Goal: Task Accomplishment & Management: Use online tool/utility

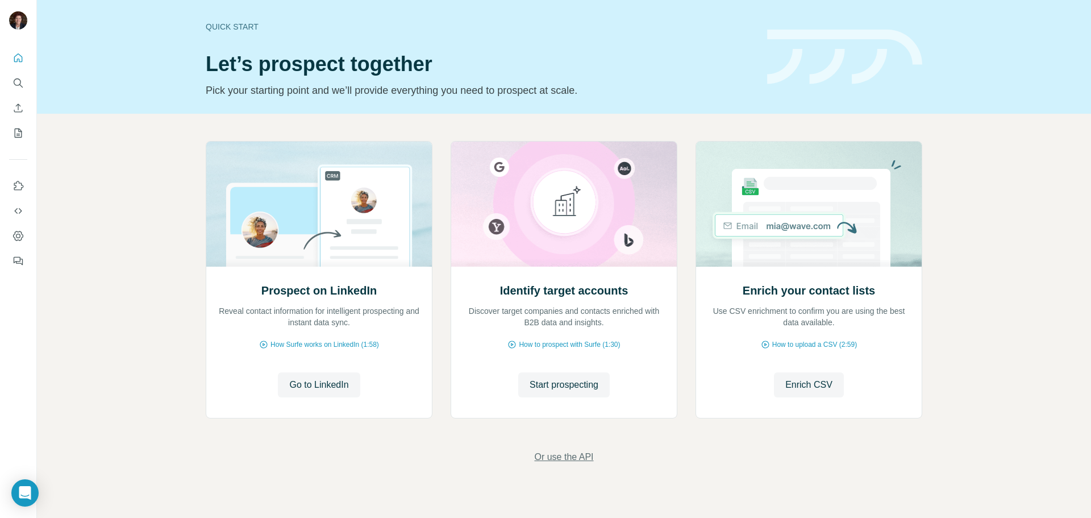
click at [568, 452] on span "Or use the API" at bounding box center [563, 457] width 59 height 14
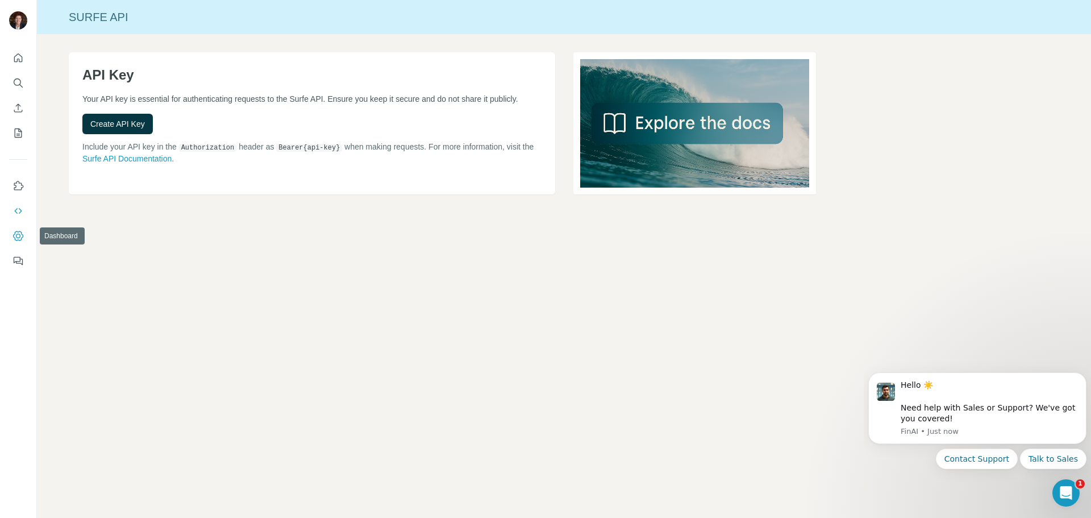
click at [19, 231] on icon "Dashboard" at bounding box center [18, 235] width 11 height 11
